Goal: Transaction & Acquisition: Obtain resource

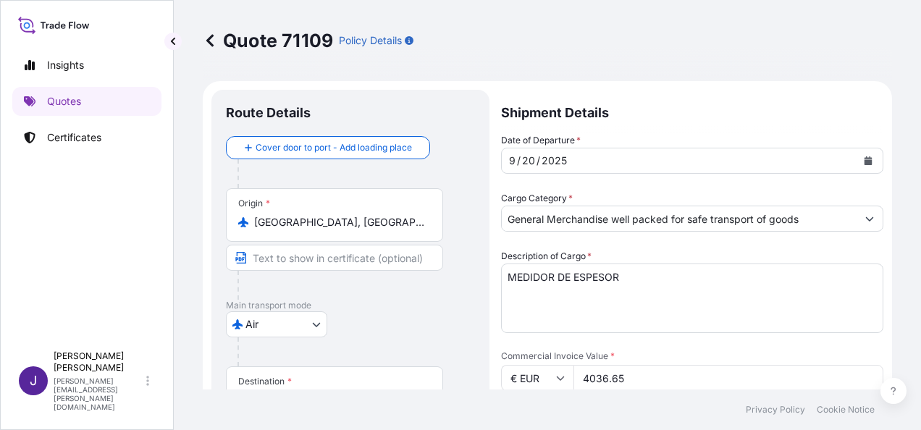
select select "Air"
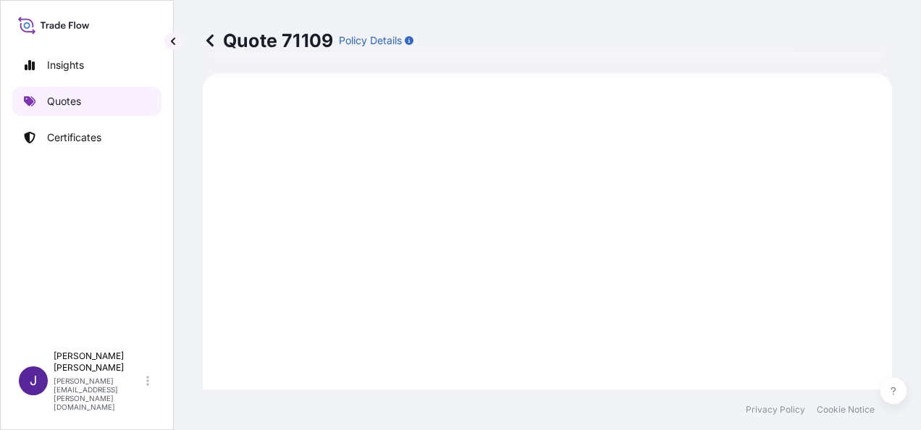
click at [75, 91] on link "Quotes" at bounding box center [86, 101] width 149 height 29
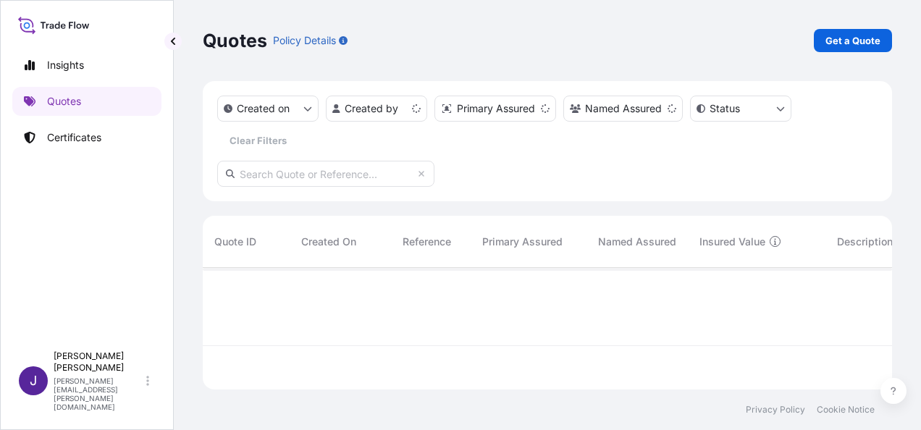
scroll to position [119, 678]
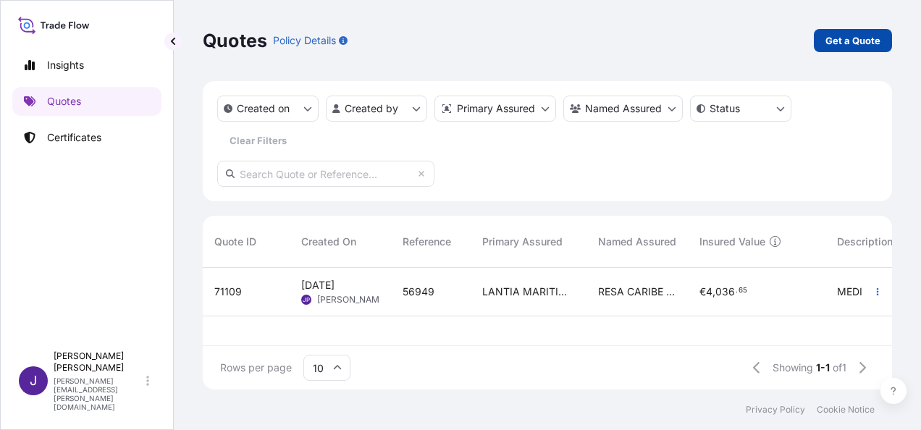
click at [863, 42] on p "Get a Quote" at bounding box center [853, 40] width 55 height 14
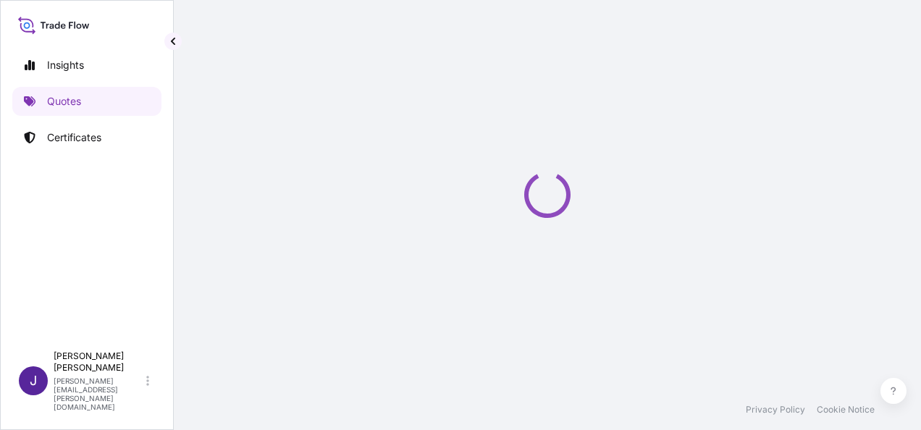
select select "Sea"
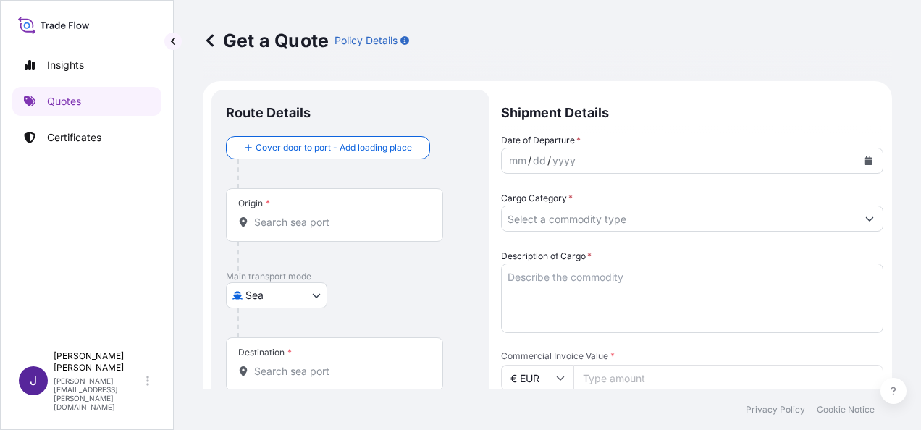
scroll to position [23, 0]
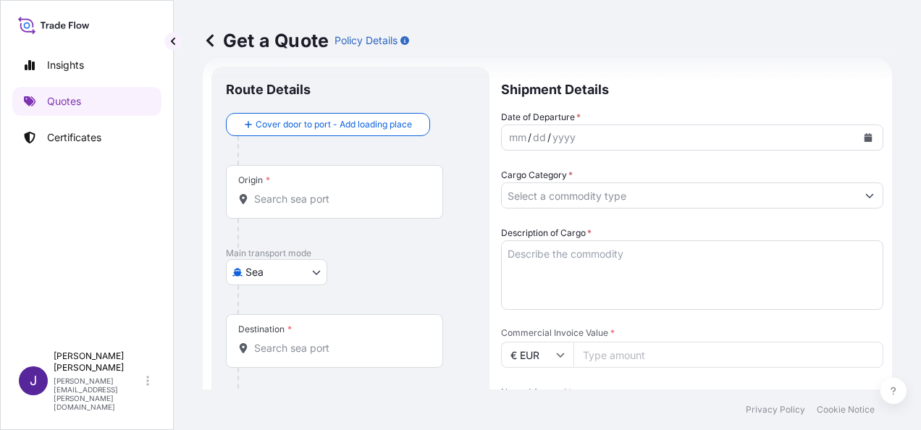
click at [864, 134] on icon "Calendar" at bounding box center [868, 137] width 9 height 9
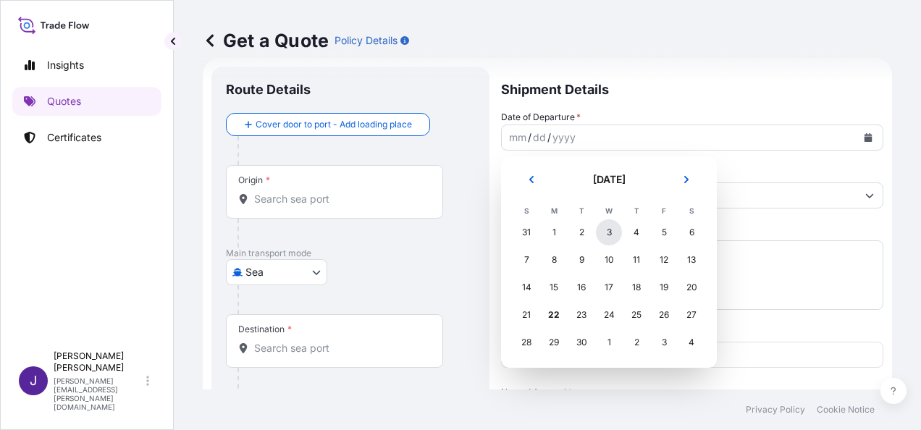
click at [605, 232] on div "3" at bounding box center [609, 232] width 26 height 26
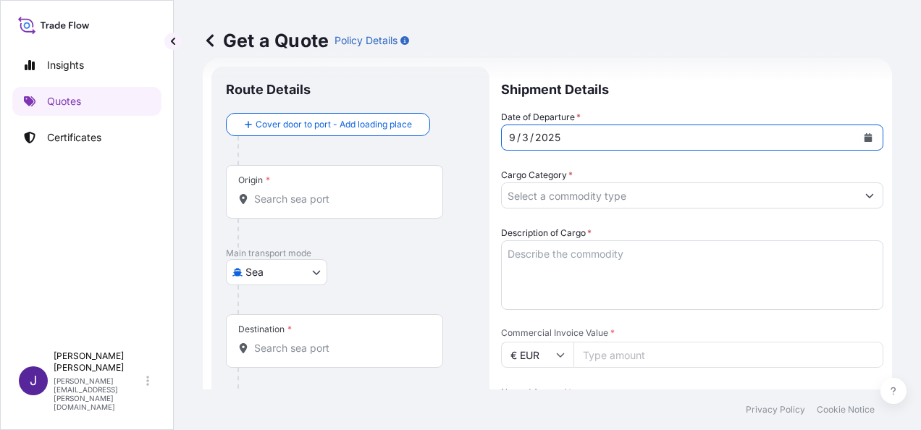
click at [616, 354] on input "Commercial Invoice Value *" at bounding box center [729, 355] width 310 height 26
type input "5908.32"
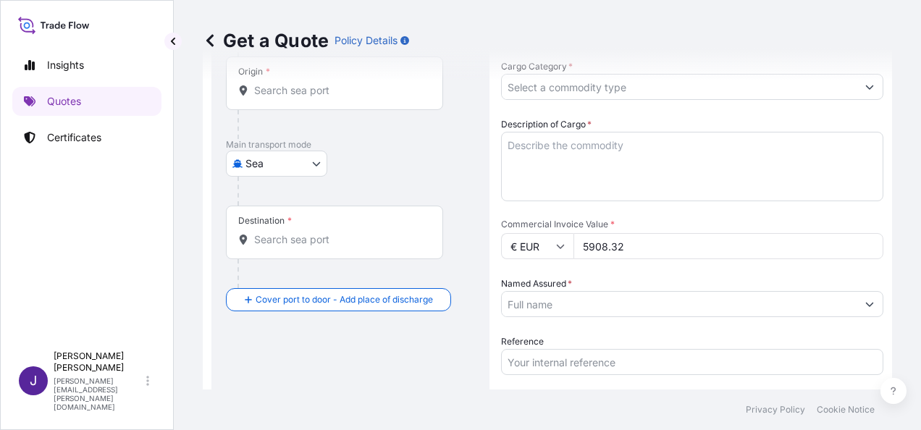
scroll to position [240, 0]
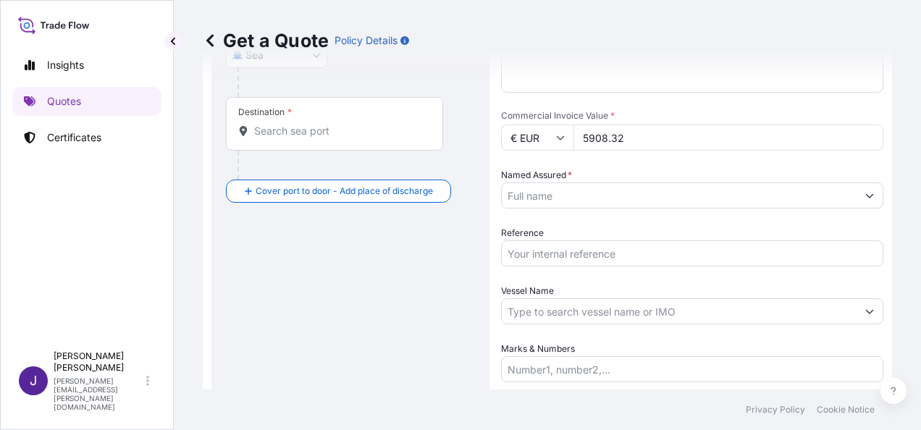
click at [578, 251] on input "Reference" at bounding box center [692, 253] width 382 height 26
type input "55755"
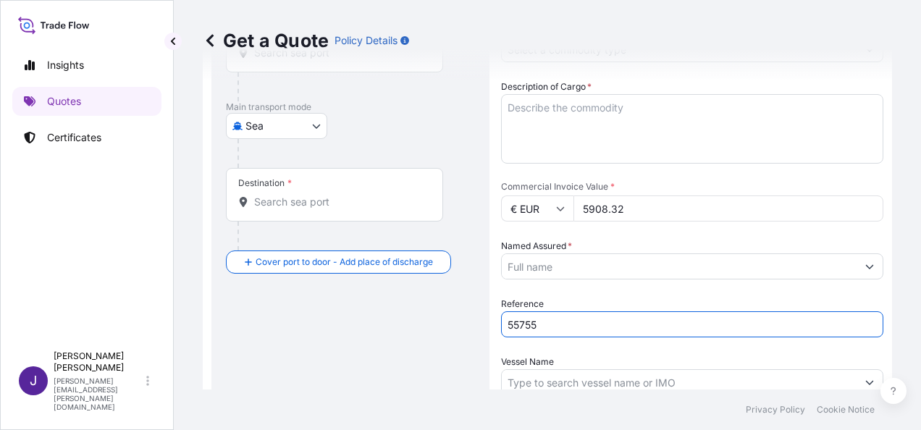
scroll to position [96, 0]
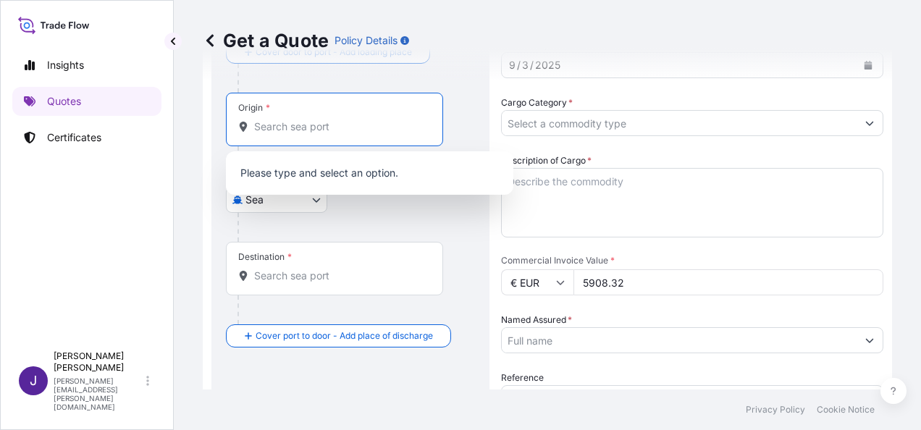
click at [343, 128] on input "Origin *" at bounding box center [339, 126] width 171 height 14
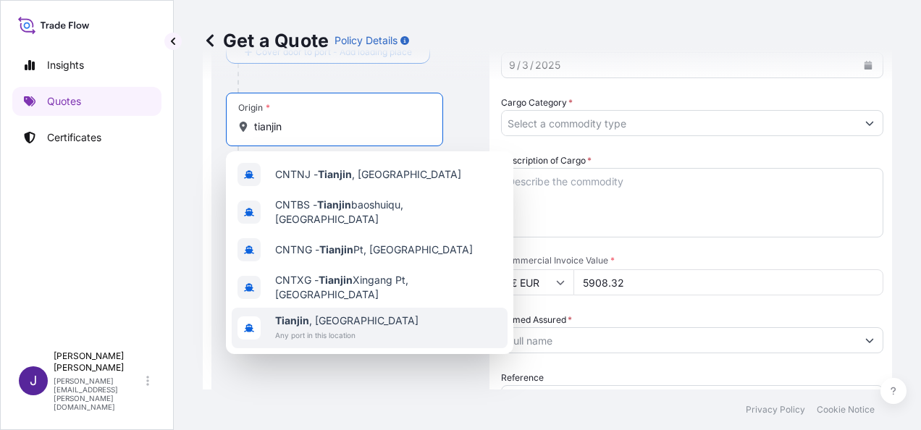
click at [358, 317] on div "[GEOGRAPHIC_DATA] , [GEOGRAPHIC_DATA] Any port in this location" at bounding box center [370, 328] width 276 height 41
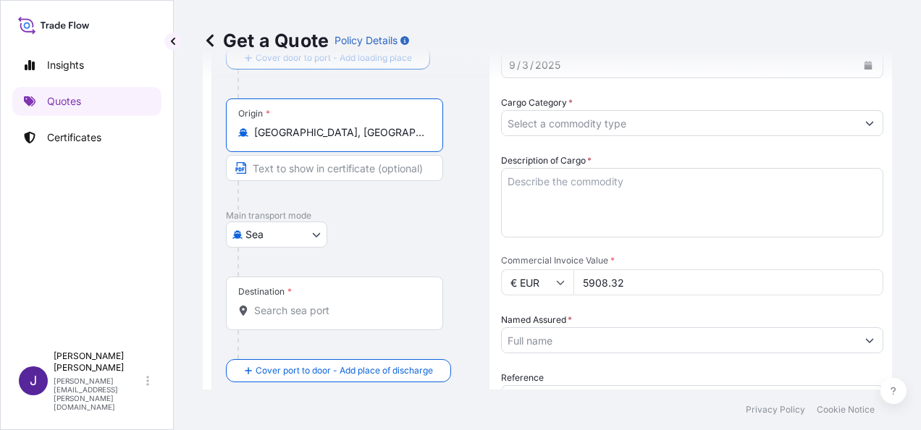
type input "[GEOGRAPHIC_DATA], [GEOGRAPHIC_DATA]"
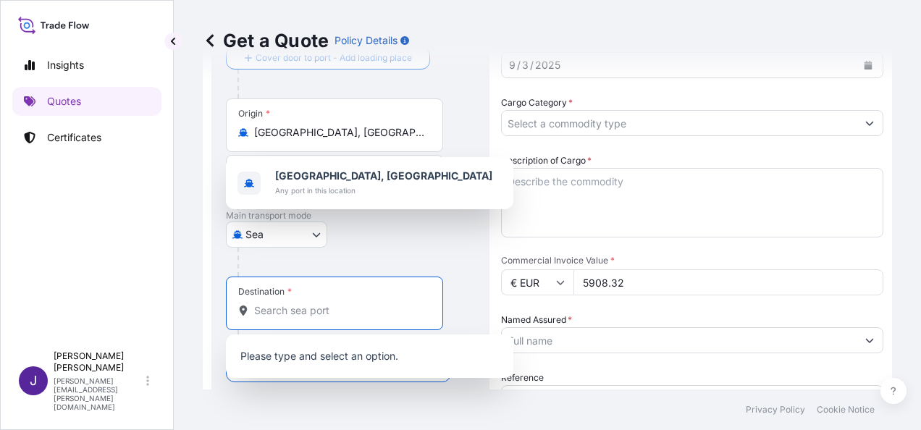
click at [314, 311] on input "Destination *" at bounding box center [339, 310] width 171 height 14
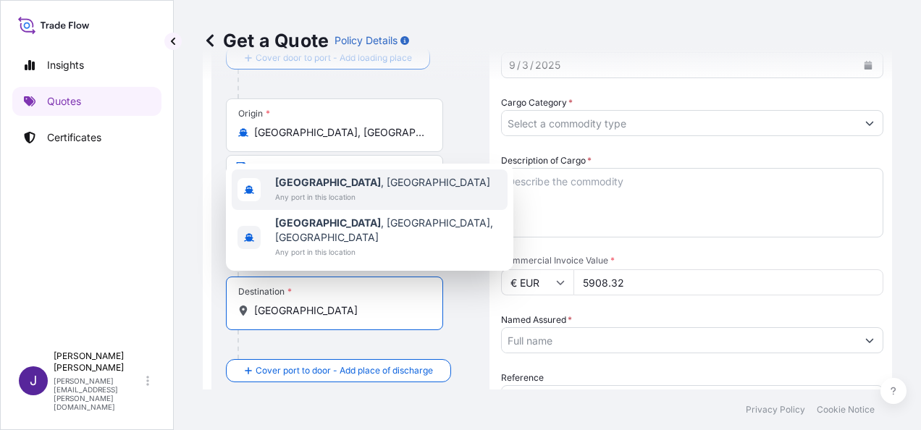
click at [330, 190] on span "[GEOGRAPHIC_DATA] , [GEOGRAPHIC_DATA]" at bounding box center [382, 182] width 215 height 14
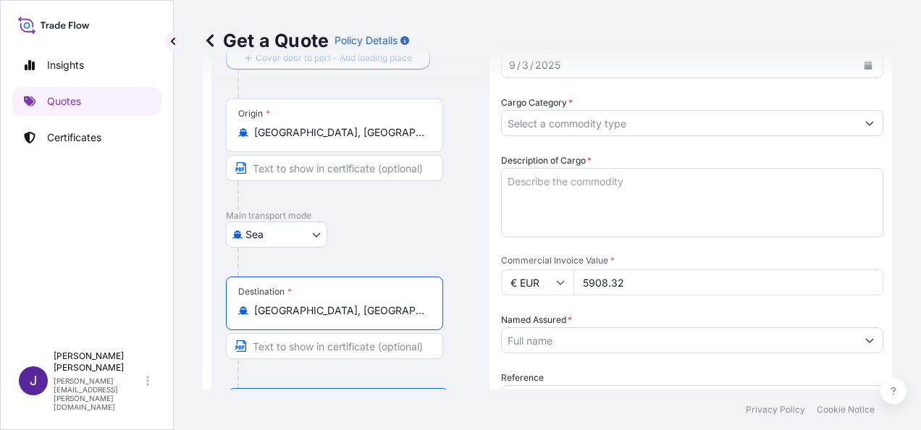
type input "[GEOGRAPHIC_DATA], [GEOGRAPHIC_DATA]"
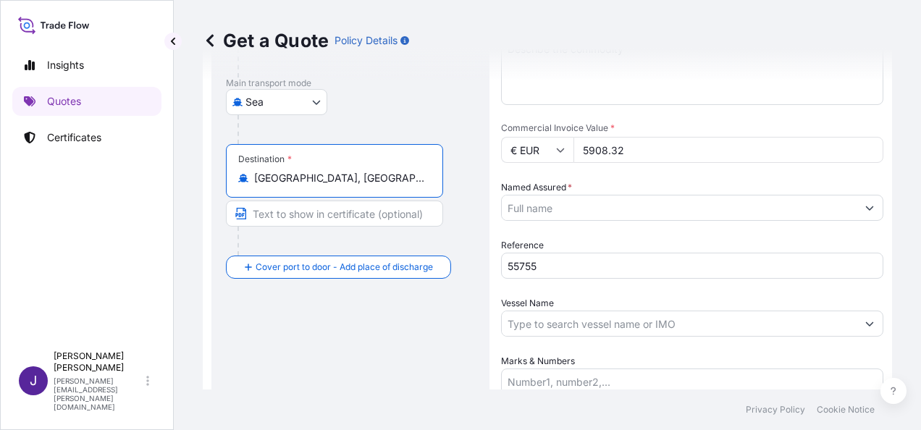
scroll to position [240, 0]
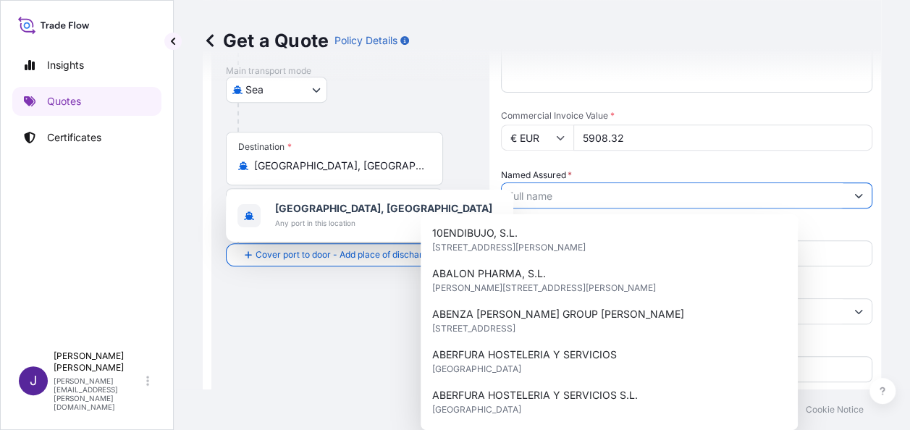
click at [576, 201] on input "Named Assured *" at bounding box center [674, 195] width 344 height 26
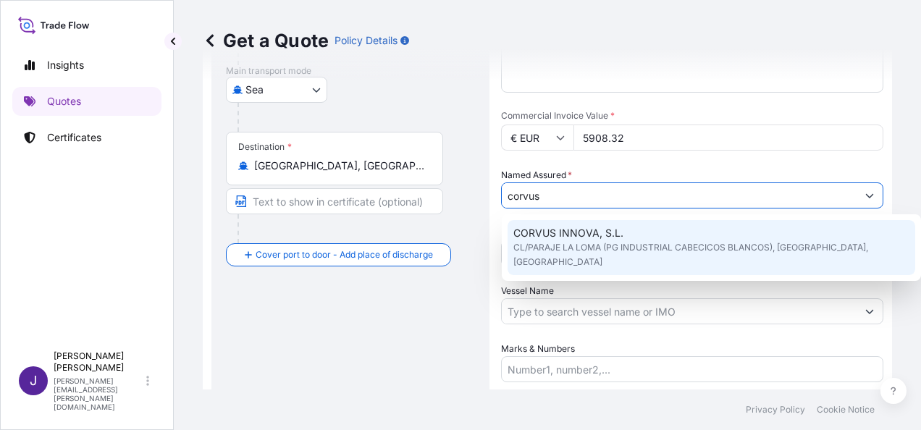
click at [579, 242] on span "CL/PARAJE LA LOMA (PG INDUSTRIAL CABECICOS BLANCOS), [GEOGRAPHIC_DATA], [GEOGRA…" at bounding box center [711, 254] width 396 height 29
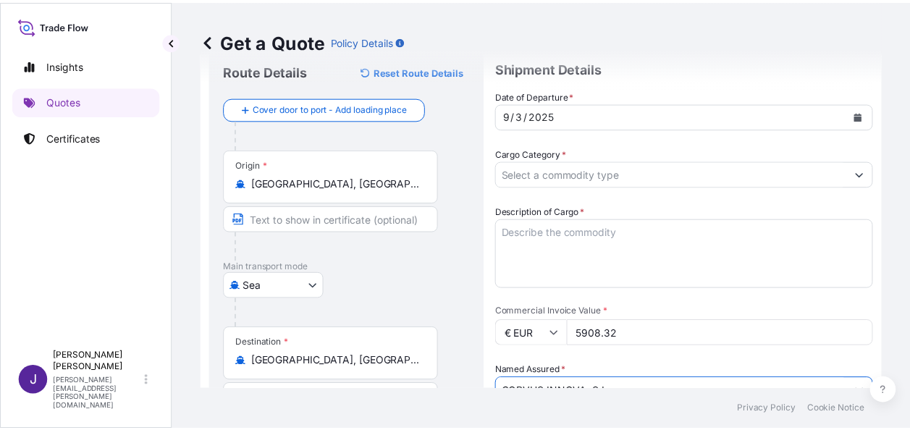
scroll to position [0, 0]
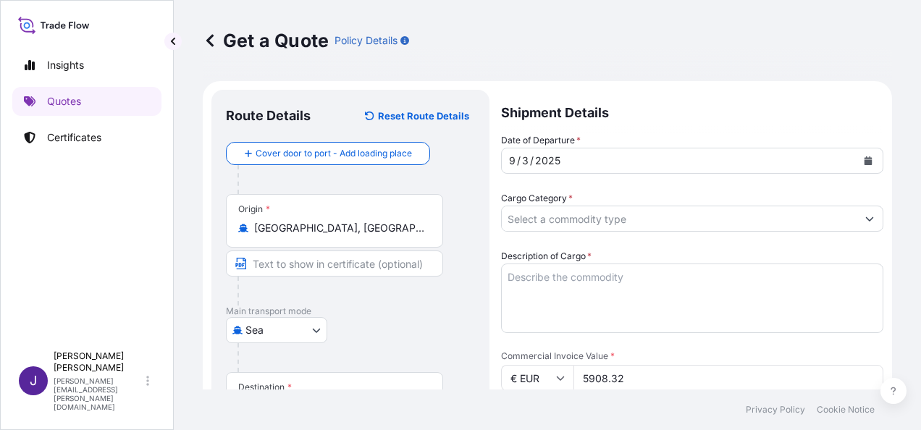
type input "CORVUS INNOVA, S.L."
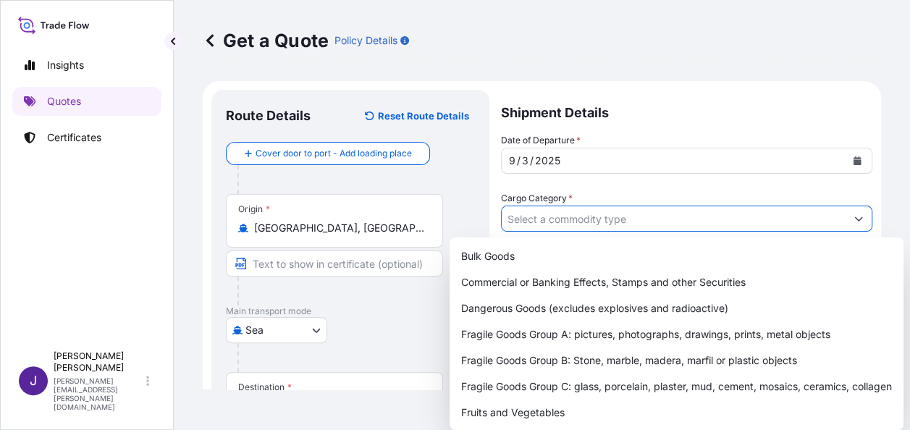
click at [707, 217] on input "Cargo Category *" at bounding box center [674, 219] width 344 height 26
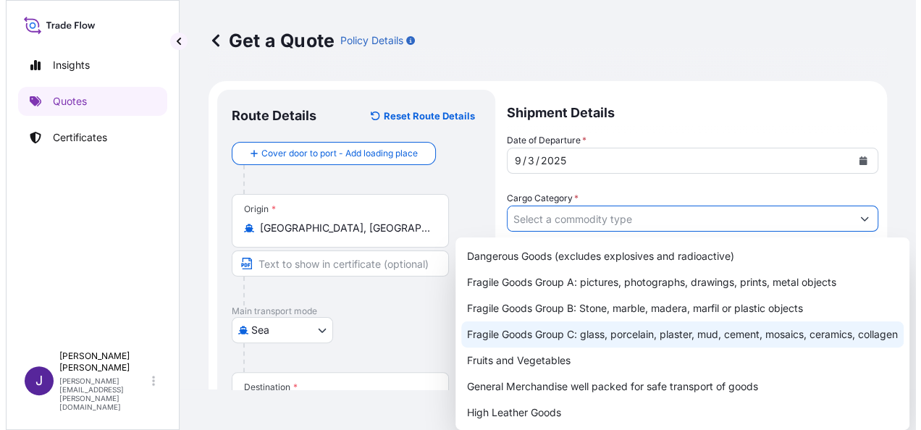
scroll to position [72, 0]
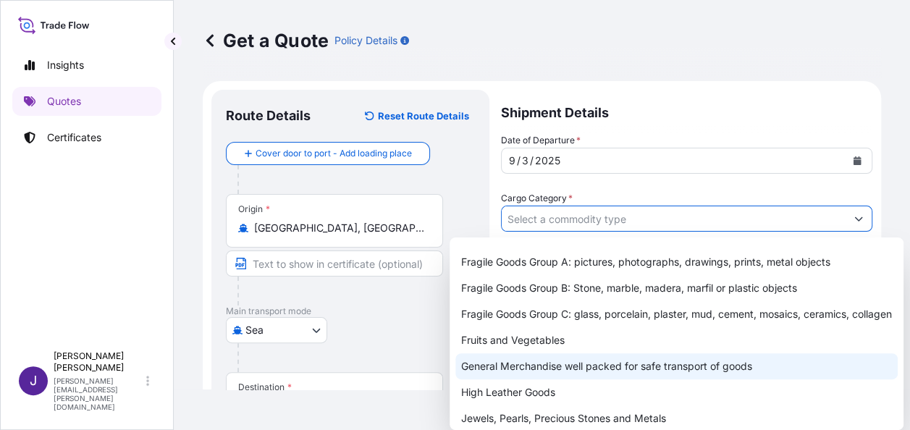
click at [584, 379] on div "General Merchandise well packed for safe transport of goods" at bounding box center [677, 366] width 442 height 26
type input "General Merchandise well packed for safe transport of goods"
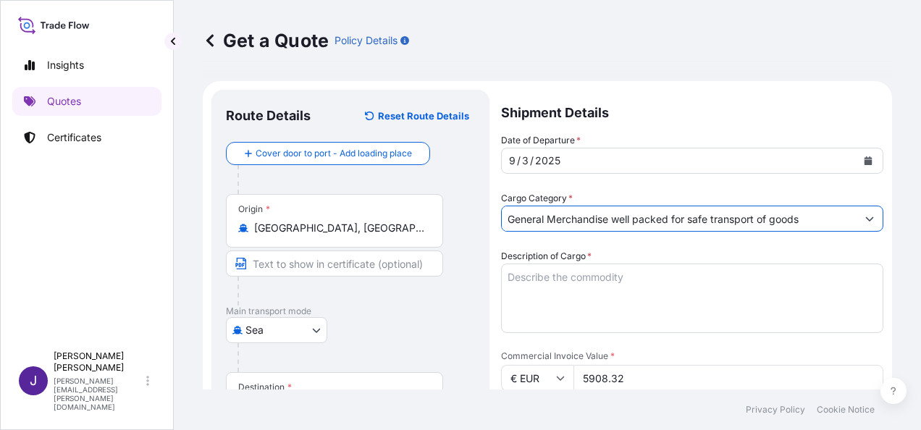
click at [609, 280] on textarea "Description of Cargo *" at bounding box center [692, 299] width 382 height 70
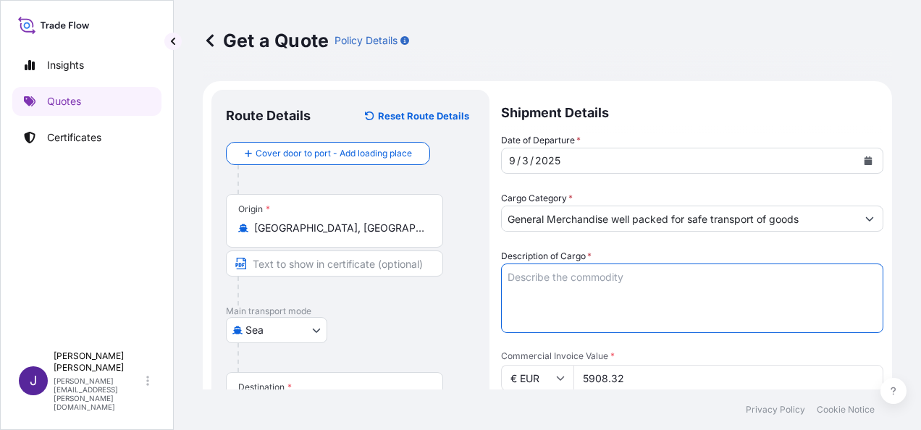
click at [536, 277] on textarea "Description of Cargo *" at bounding box center [692, 299] width 382 height 70
paste textarea "RBS U JOINT 05004806000 HS:870894"
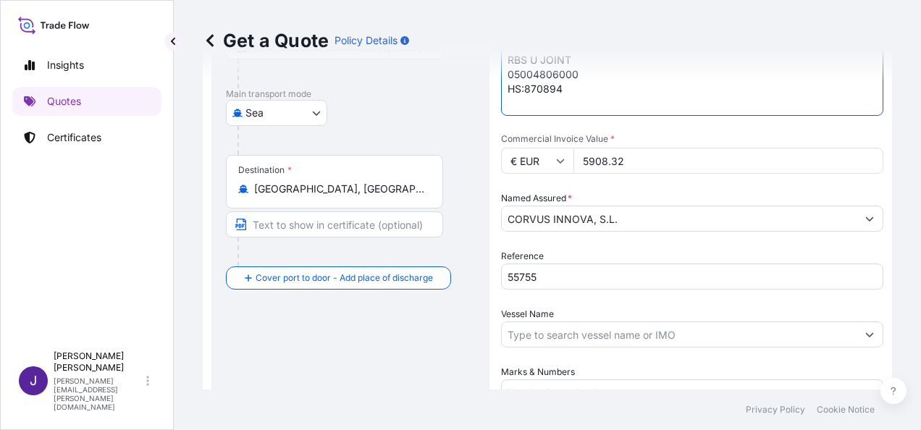
scroll to position [290, 0]
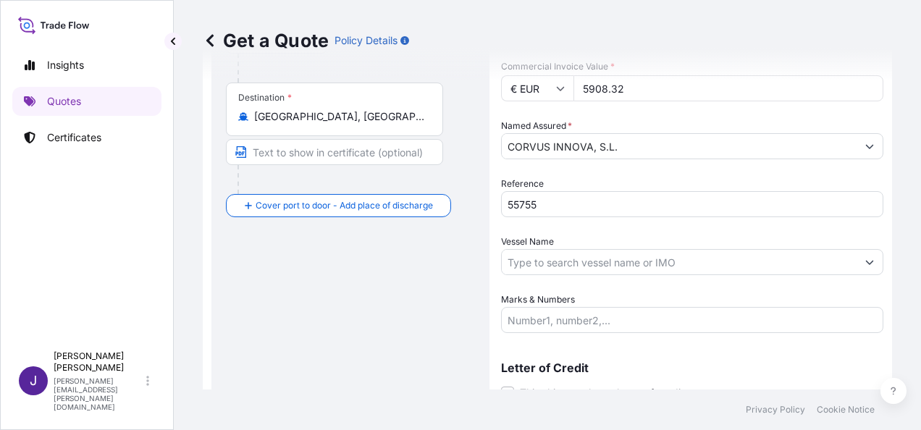
type textarea "RBS U JOINT 05004806000 HS:870894"
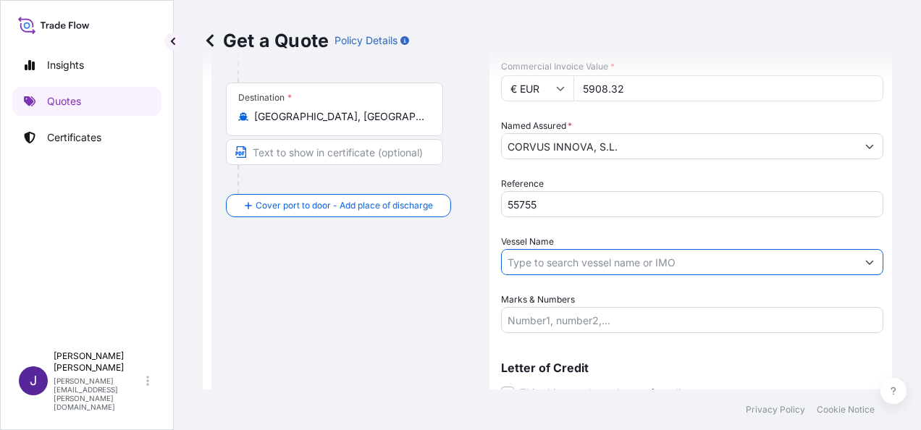
click at [603, 264] on input "Vessel Name" at bounding box center [679, 262] width 355 height 26
drag, startPoint x: 576, startPoint y: 262, endPoint x: 424, endPoint y: 257, distance: 151.4
click at [424, 257] on form "Route Details Reset Route Details Cover door to port - Add loading place Place …" at bounding box center [547, 120] width 689 height 658
paste input "[PERSON_NAME]"
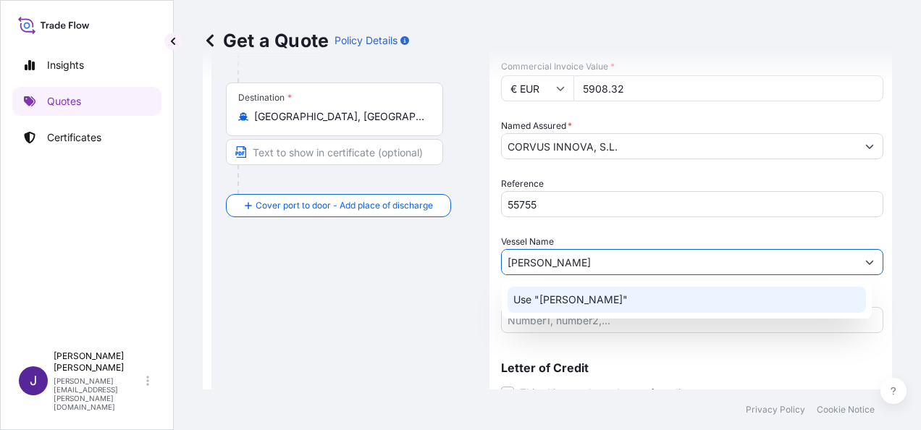
click at [595, 301] on p "Use "[PERSON_NAME]"" at bounding box center [570, 300] width 114 height 14
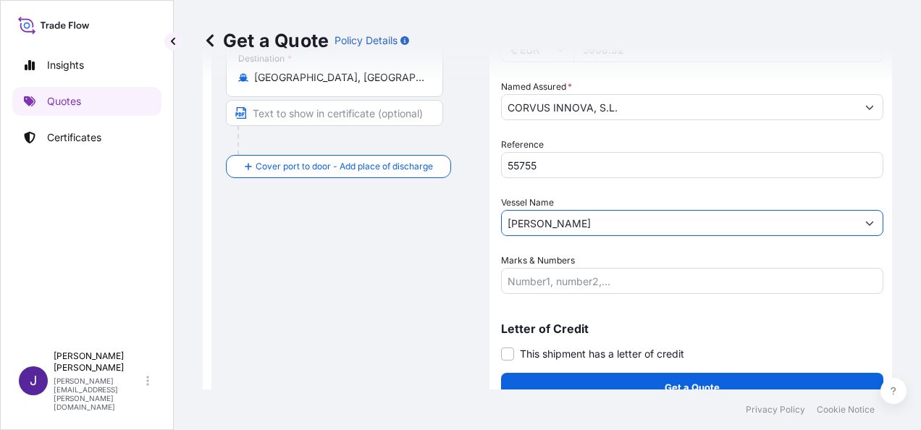
scroll to position [349, 0]
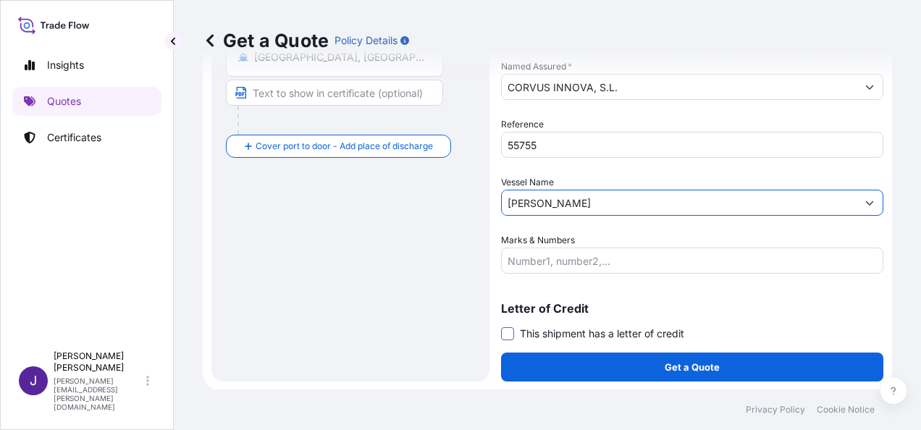
type input "[PERSON_NAME]"
click at [506, 335] on span at bounding box center [507, 333] width 13 height 13
click at [501, 326] on input "This shipment has a letter of credit" at bounding box center [501, 326] width 0 height 0
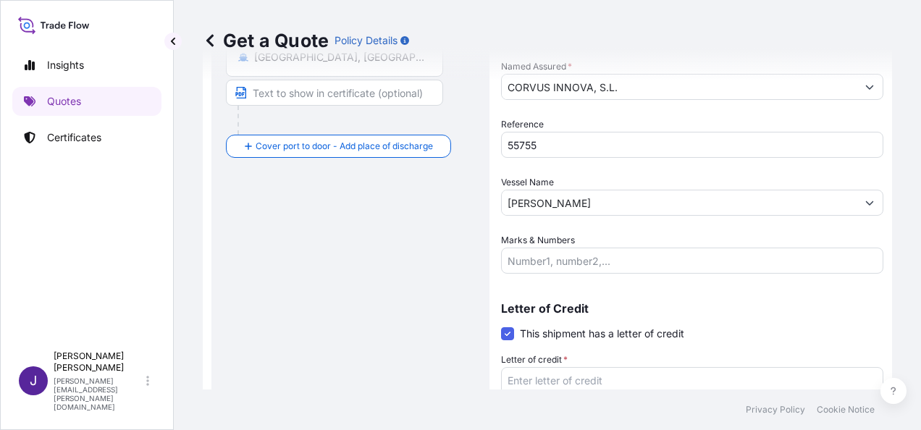
scroll to position [459, 0]
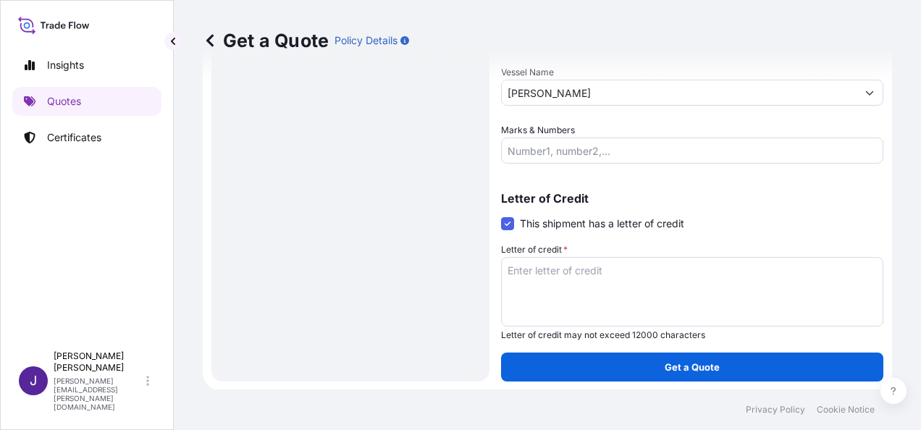
click at [589, 271] on textarea "Letter of credit *" at bounding box center [692, 292] width 382 height 70
paste textarea "CORVUS INNOVA S.L. CL/PARAJE LA LOMA (PG INDUSTRIAL CABECICOS BLANCOS), PARC. 1"
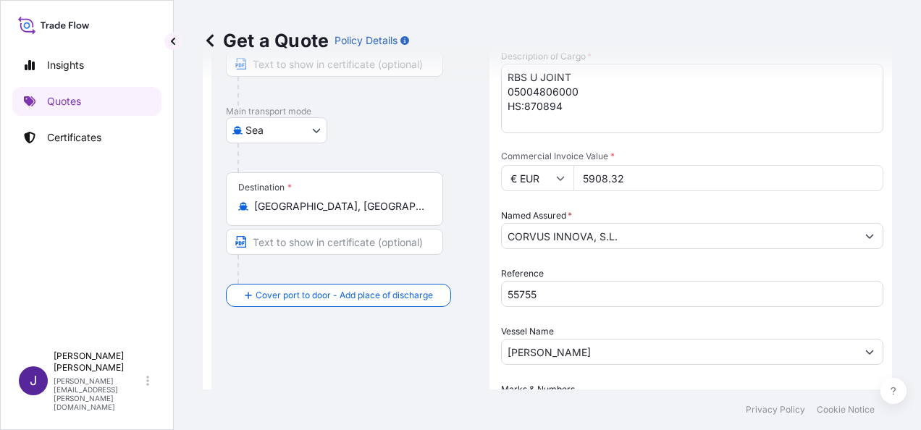
scroll to position [169, 0]
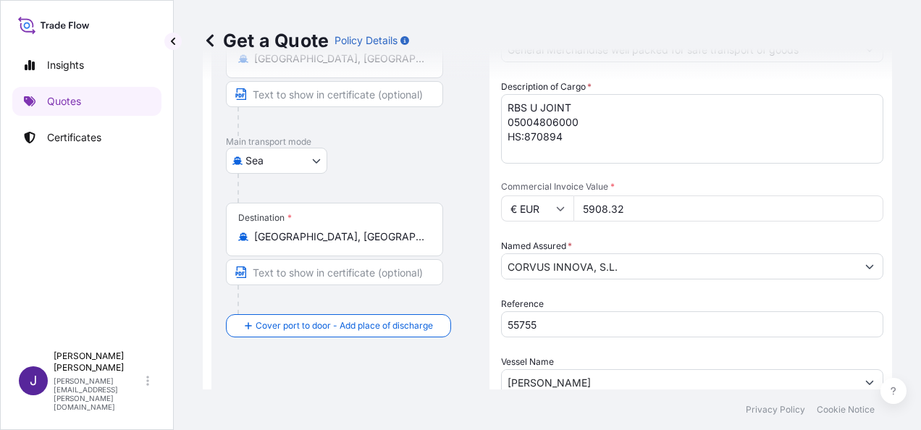
type textarea "CORVUS INNOVA S.L. CL/PARAJE LA LOMA (PG INDUSTRIAL CABECICOS BLANCOS), PARC. 1"
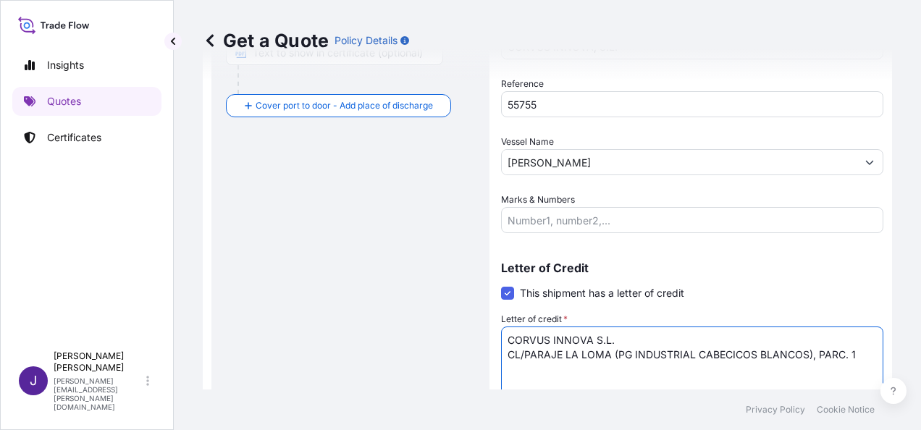
scroll to position [459, 0]
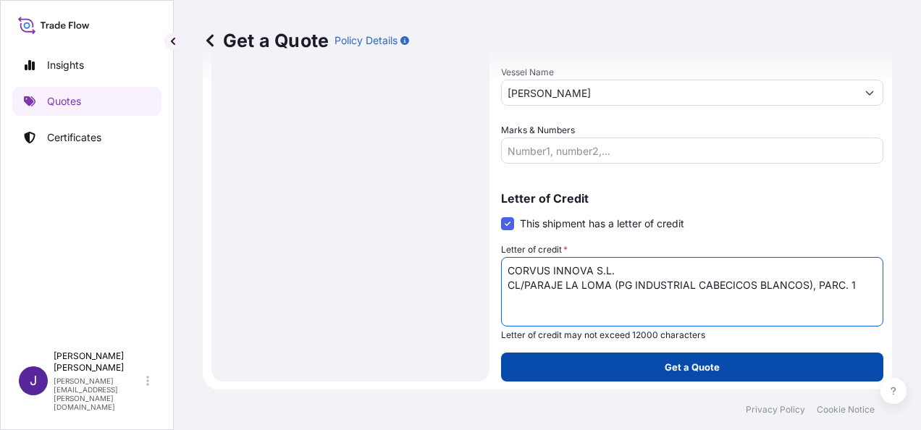
click at [730, 366] on button "Get a Quote" at bounding box center [692, 367] width 382 height 29
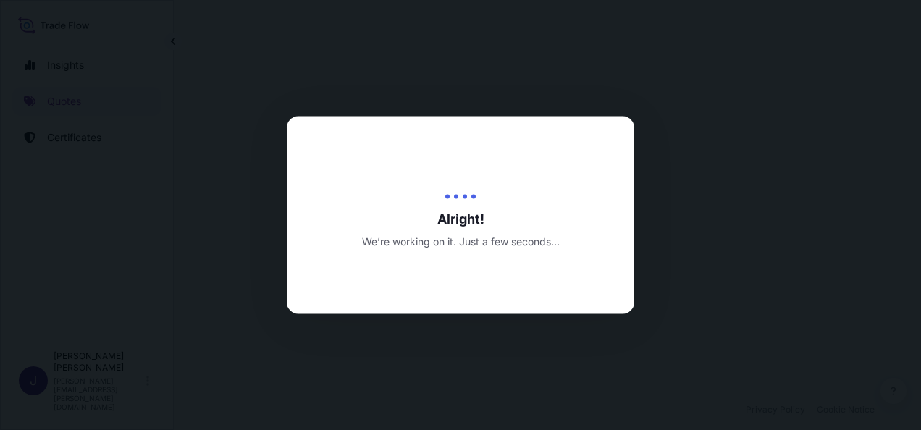
select select "Sea"
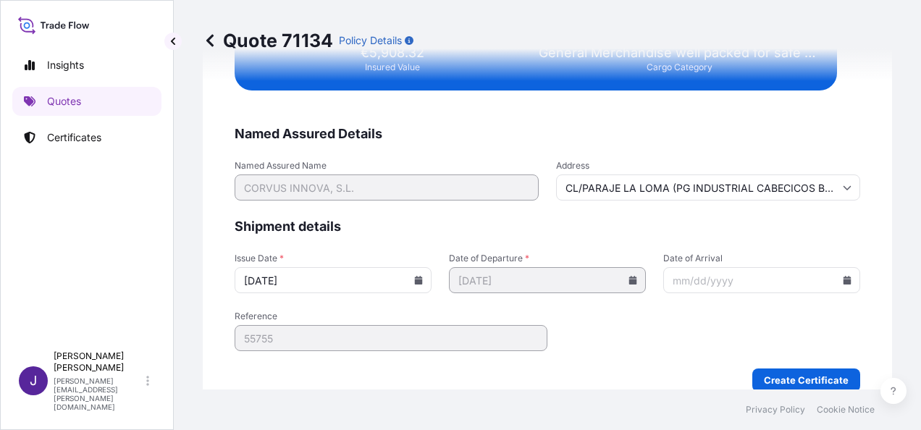
scroll to position [2957, 0]
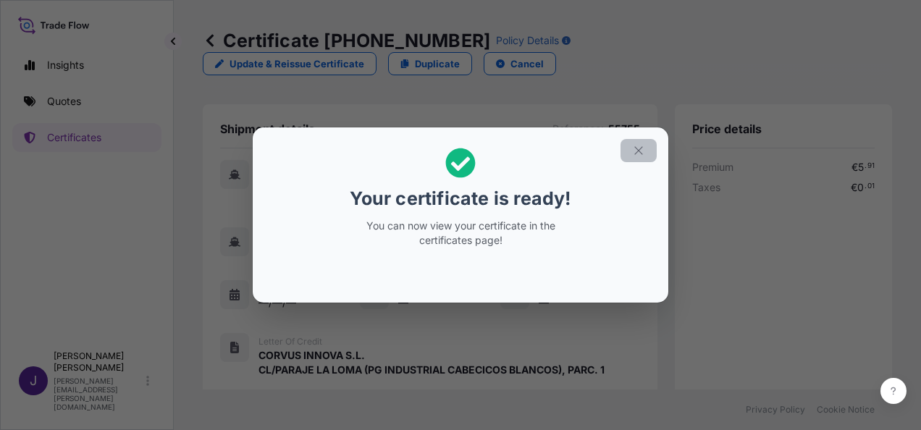
click at [646, 149] on button "button" at bounding box center [639, 150] width 36 height 23
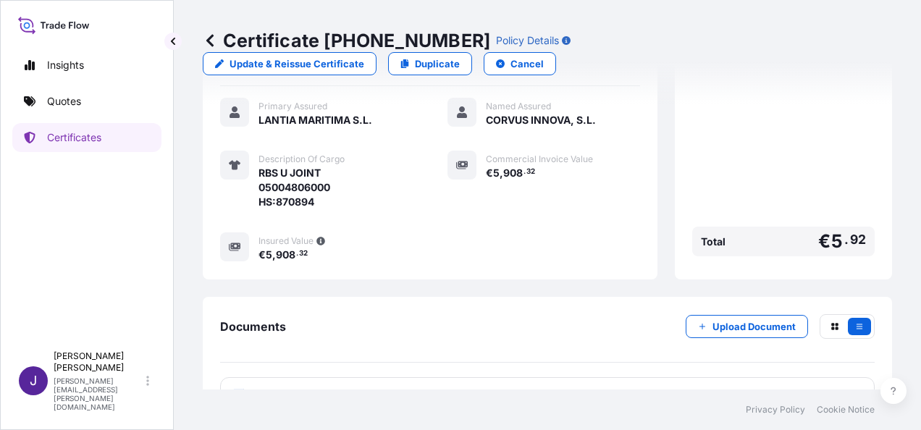
scroll to position [372, 0]
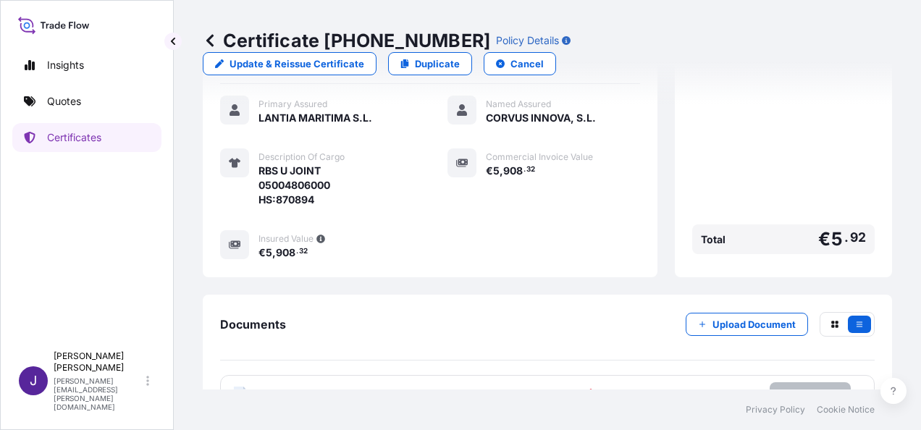
click at [797, 387] on p "Try again." at bounding box center [810, 394] width 46 height 14
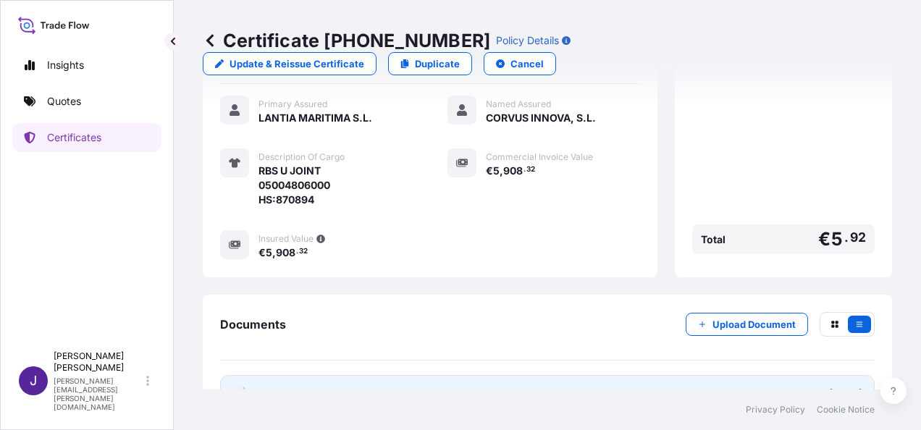
click at [419, 375] on link "PDF Certificate [DATE]" at bounding box center [547, 394] width 655 height 38
